Goal: Entertainment & Leisure: Consume media (video, audio)

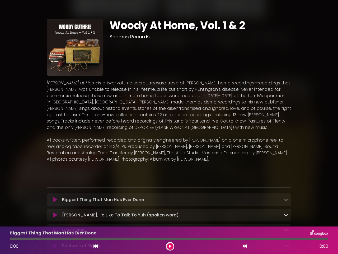
click at [55, 200] on icon at bounding box center [55, 199] width 4 height 5
click at [286, 200] on icon at bounding box center [286, 199] width 4 height 4
click at [286, 215] on p "Metadata" at bounding box center [169, 212] width 238 height 6
click at [96, 246] on icon at bounding box center [96, 246] width 4 height 4
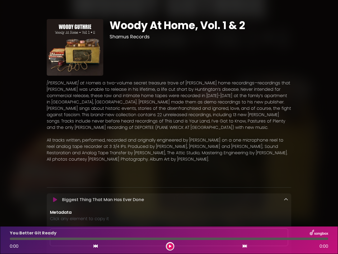
click at [170, 246] on icon at bounding box center [170, 246] width 2 height 3
click at [245, 246] on icon at bounding box center [245, 246] width 4 height 4
